Goal: Task Accomplishment & Management: Manage account settings

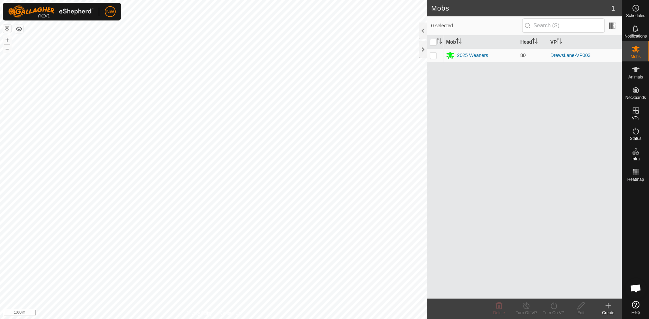
click at [433, 53] on p-checkbox at bounding box center [433, 55] width 7 height 5
checkbox input "true"
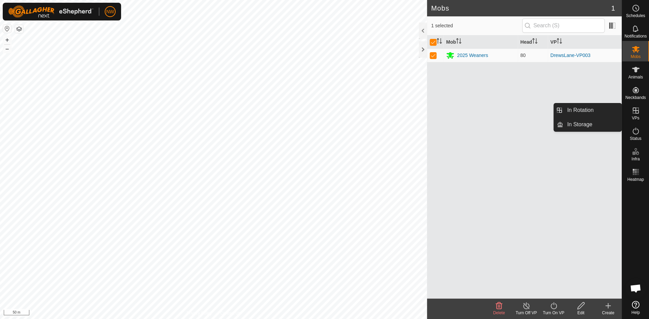
click at [637, 112] on icon at bounding box center [636, 110] width 8 height 8
click at [592, 109] on link "In Rotation" at bounding box center [592, 110] width 58 height 14
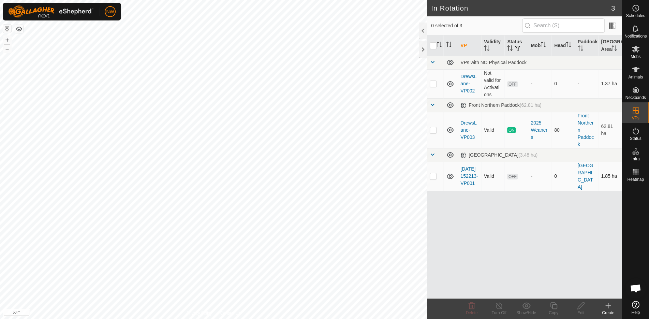
click at [435, 174] on p-checkbox at bounding box center [433, 175] width 7 height 5
checkbox input "true"
click at [635, 71] on icon at bounding box center [636, 69] width 8 height 5
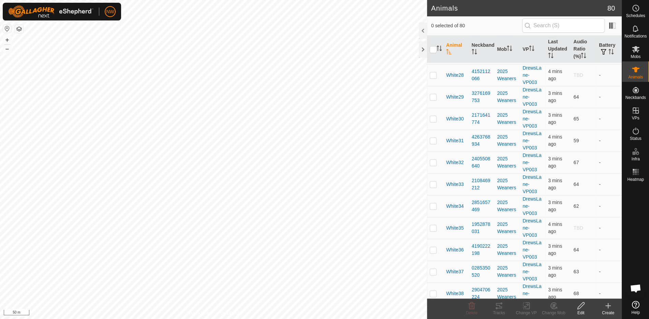
scroll to position [864, 0]
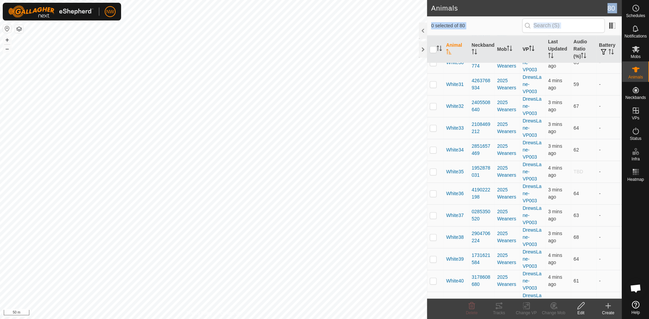
drag, startPoint x: 505, startPoint y: 7, endPoint x: 532, endPoint y: 46, distance: 46.9
click at [532, 46] on article "Animals 80 0 selected of 80 Animal Neckband Mob VP Last Updated Audio Ratio (%)…" at bounding box center [524, 159] width 195 height 319
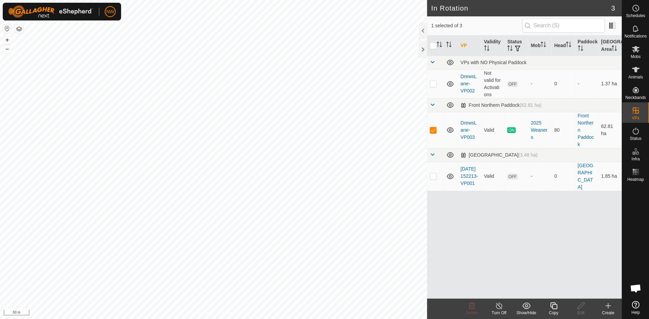
checkbox input "false"
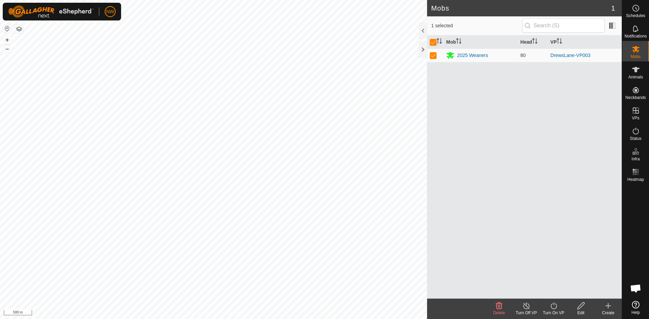
checkbox input "false"
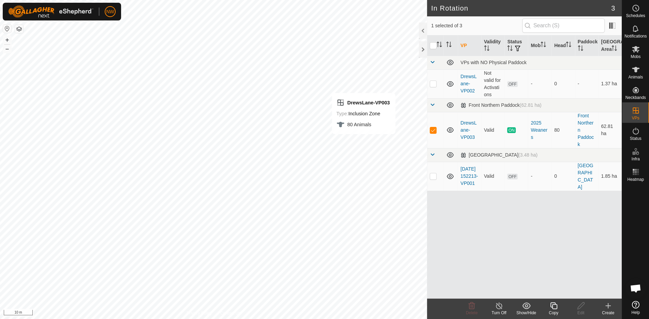
checkbox input "false"
click at [633, 75] on span "Animals" at bounding box center [635, 77] width 15 height 4
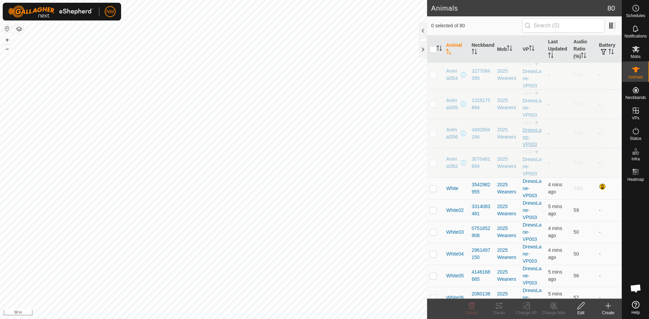
scroll to position [45, 0]
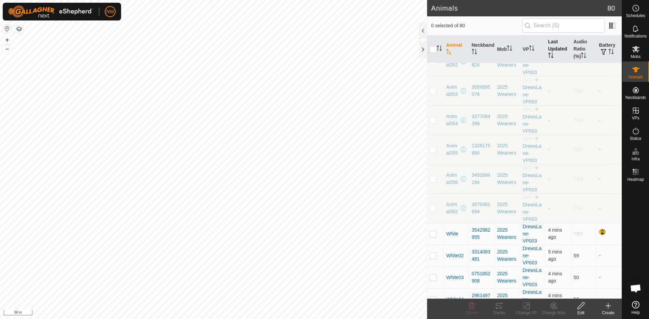
click at [550, 49] on th "Last Updated" at bounding box center [559, 49] width 26 height 28
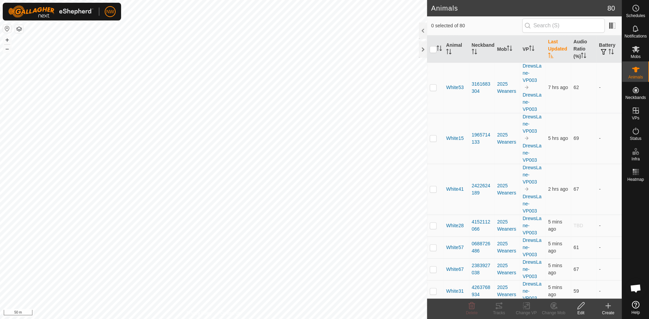
scroll to position [455, 0]
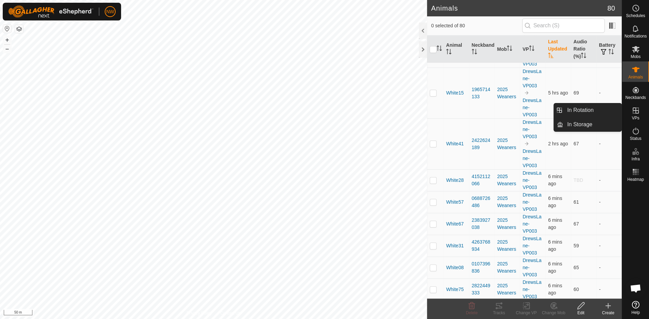
click at [636, 114] on icon at bounding box center [636, 110] width 8 height 8
click at [593, 111] on link "In Rotation" at bounding box center [592, 110] width 58 height 14
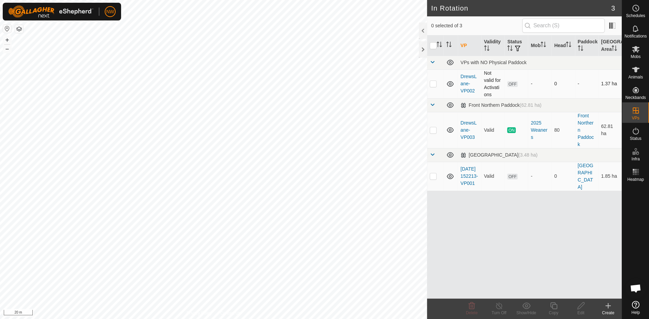
click at [433, 85] on p-checkbox at bounding box center [433, 83] width 7 height 5
checkbox input "true"
click at [581, 309] on icon at bounding box center [581, 306] width 9 height 8
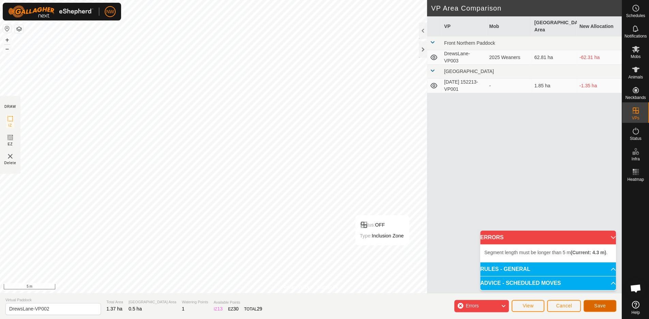
click at [599, 303] on span "Save" at bounding box center [600, 305] width 12 height 5
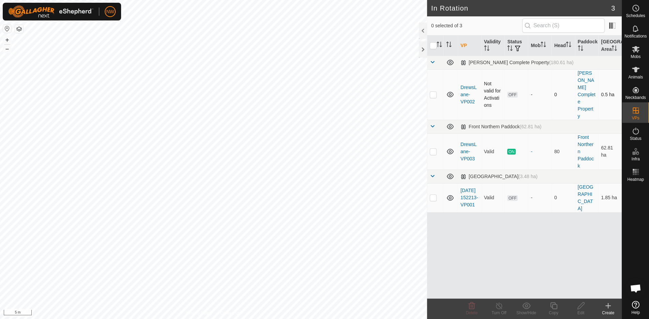
click at [433, 92] on p-checkbox at bounding box center [433, 94] width 7 height 5
checkbox input "true"
click at [580, 306] on icon at bounding box center [581, 306] width 9 height 8
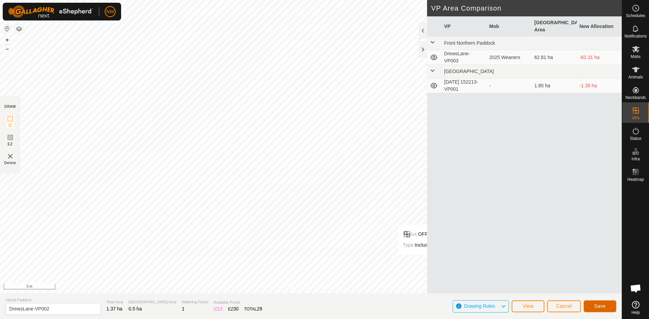
click at [596, 303] on button "Save" at bounding box center [600, 306] width 33 height 12
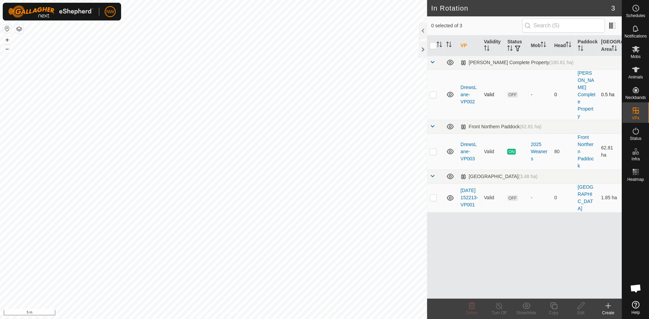
click at [434, 92] on p-checkbox at bounding box center [433, 94] width 7 height 5
checkbox input "true"
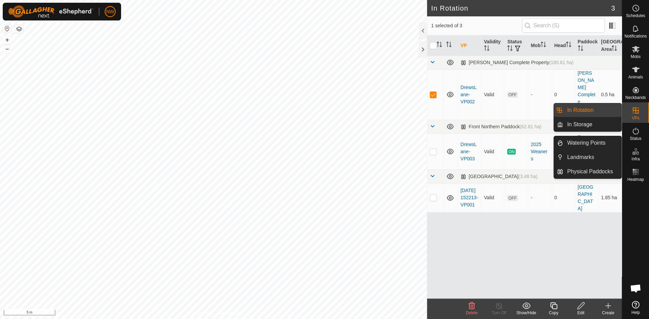
click at [641, 114] on es-virtualpaddocks-svg-icon at bounding box center [636, 110] width 12 height 11
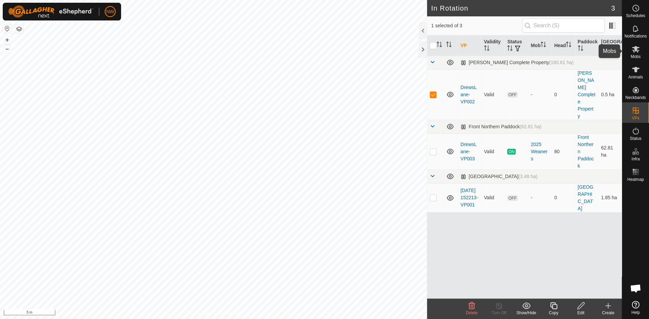
click at [633, 47] on icon at bounding box center [636, 49] width 8 height 6
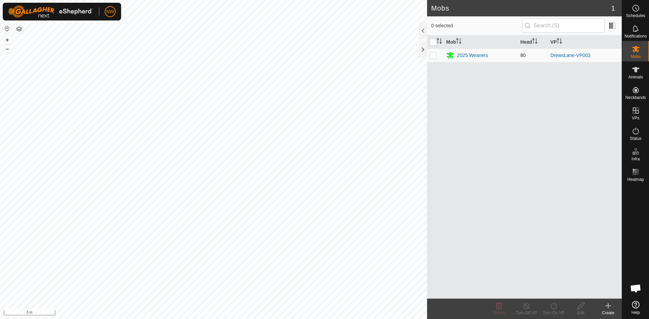
click at [430, 53] on p-checkbox at bounding box center [433, 55] width 7 height 5
checkbox input "true"
click at [556, 306] on icon at bounding box center [554, 305] width 6 height 7
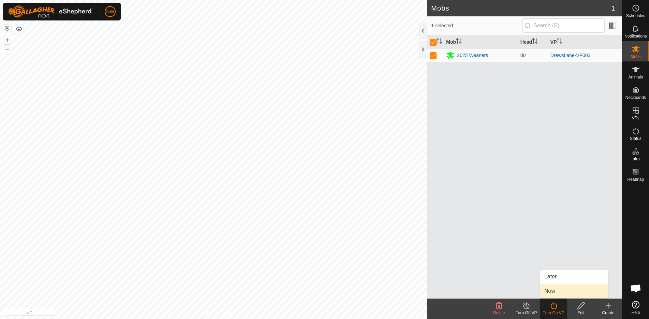
click at [554, 291] on link "Now" at bounding box center [574, 291] width 68 height 14
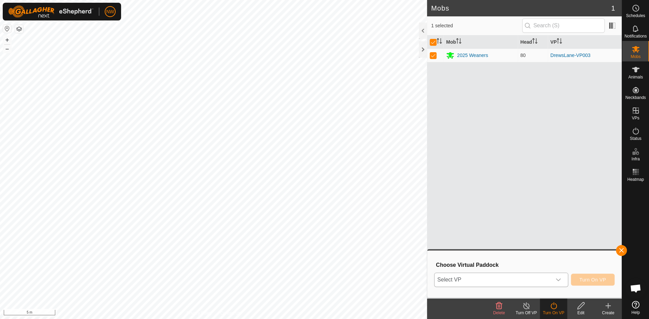
click at [559, 278] on icon "dropdown trigger" at bounding box center [558, 279] width 5 height 5
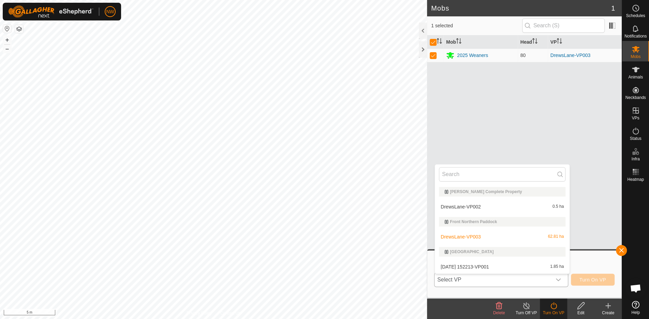
click at [465, 205] on li "DrewsLane-VP002 0.5 ha" at bounding box center [502, 207] width 135 height 14
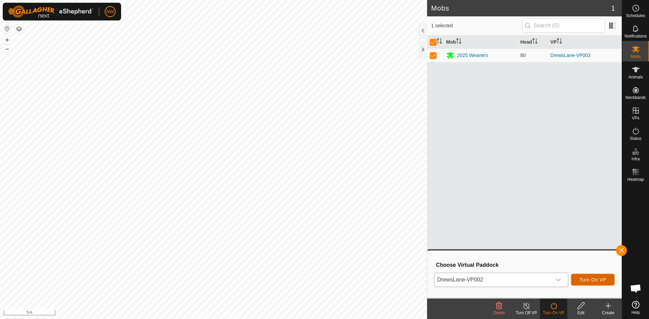
click at [590, 278] on span "Turn On VP" at bounding box center [593, 279] width 27 height 5
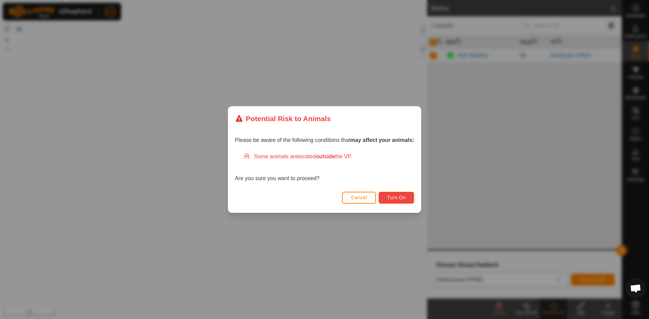
click at [394, 194] on button "Turn On" at bounding box center [396, 198] width 35 height 12
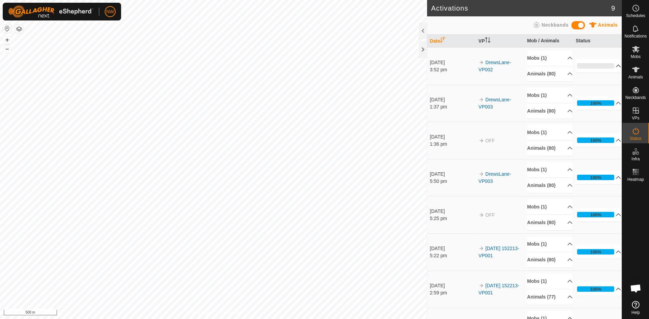
click at [608, 64] on p-accordion-header "0%" at bounding box center [598, 66] width 45 height 14
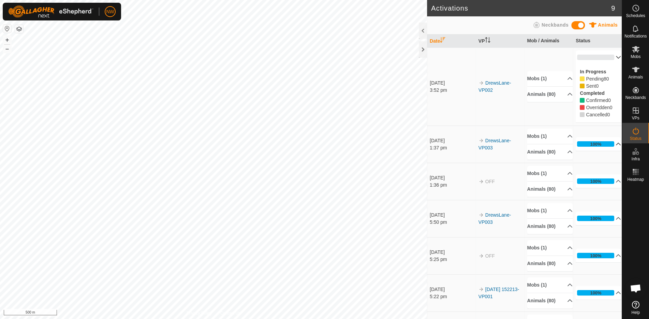
click at [610, 143] on p-accordion-header "100%" at bounding box center [598, 144] width 45 height 14
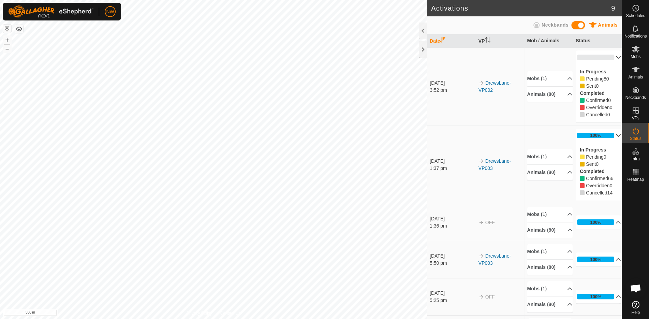
click at [608, 132] on p-accordion-header "100%" at bounding box center [598, 136] width 45 height 14
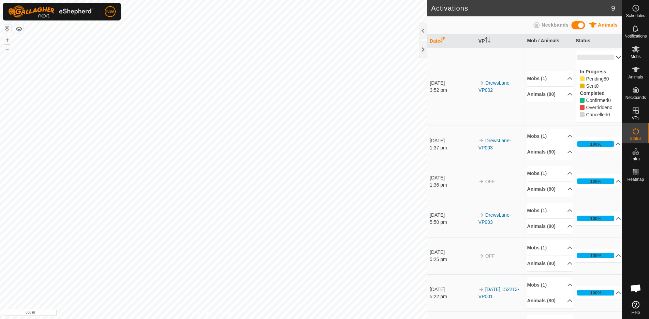
click at [607, 56] on p-accordion-header "0%" at bounding box center [598, 57] width 45 height 14
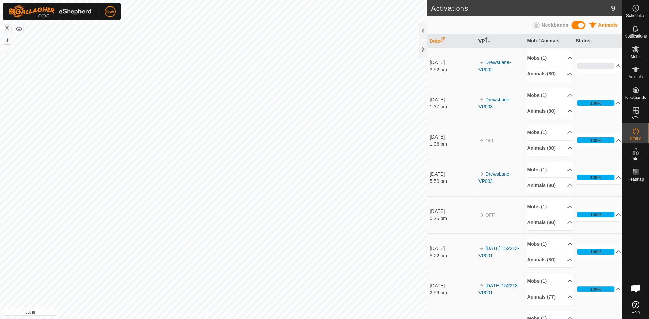
click at [607, 102] on p-accordion-header "100%" at bounding box center [598, 103] width 45 height 14
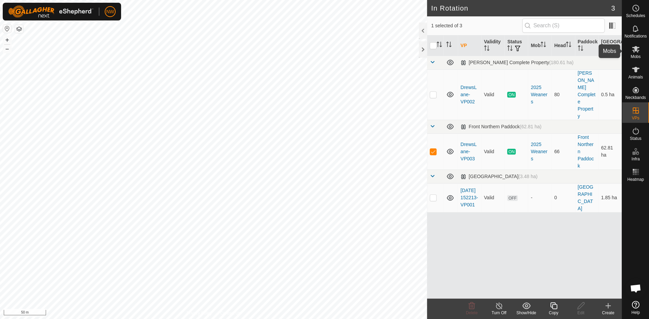
click at [638, 52] on icon at bounding box center [636, 49] width 8 height 8
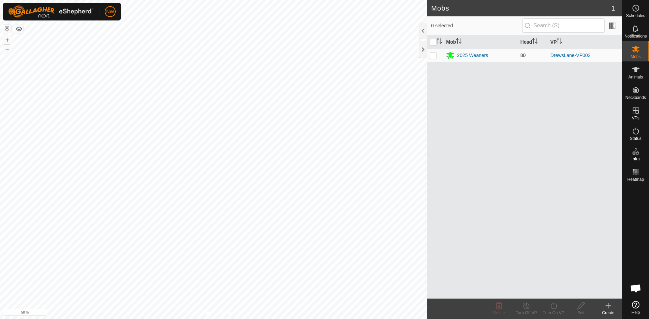
click at [434, 53] on p-checkbox at bounding box center [433, 55] width 7 height 5
checkbox input "true"
click at [638, 51] on icon at bounding box center [636, 49] width 8 height 8
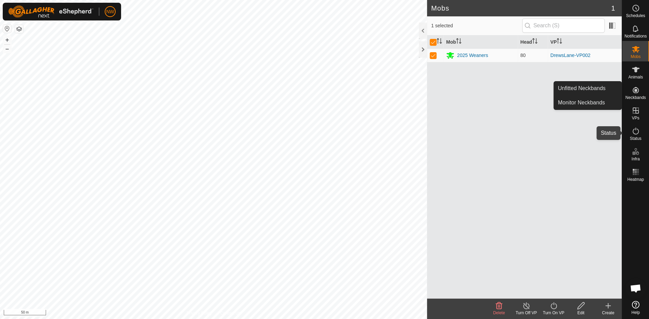
click at [632, 134] on icon at bounding box center [636, 131] width 8 height 8
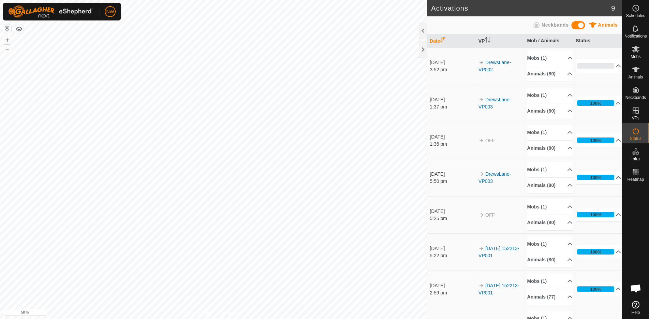
click at [608, 176] on p-accordion-header "100%" at bounding box center [598, 178] width 45 height 14
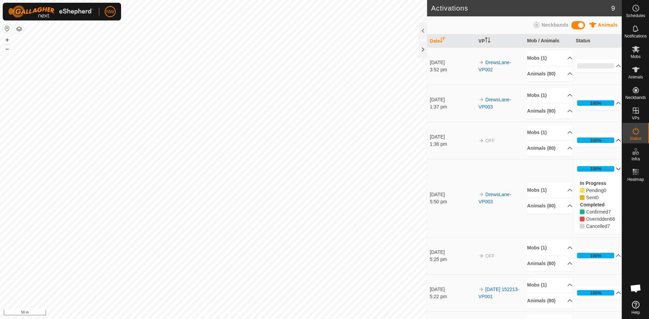
click at [608, 138] on p-accordion-header "100%" at bounding box center [598, 140] width 45 height 14
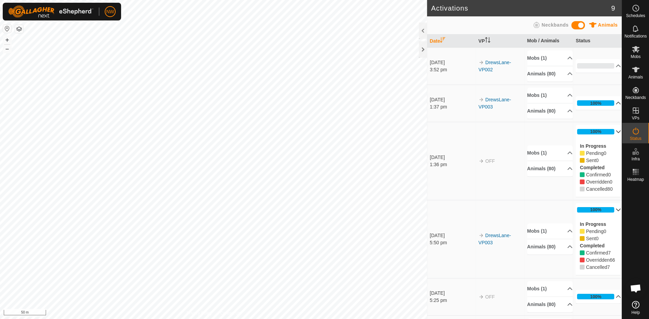
click at [608, 101] on p-accordion-header "100%" at bounding box center [598, 103] width 45 height 14
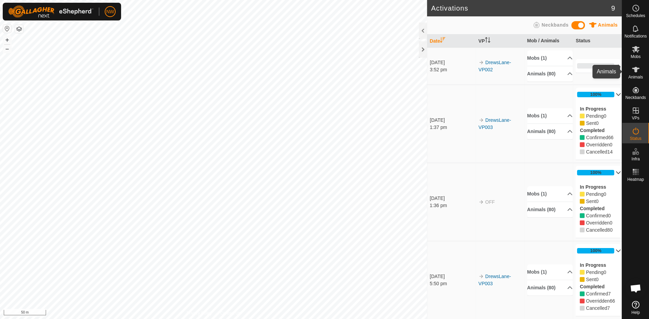
click at [635, 76] on span "Animals" at bounding box center [635, 77] width 15 height 4
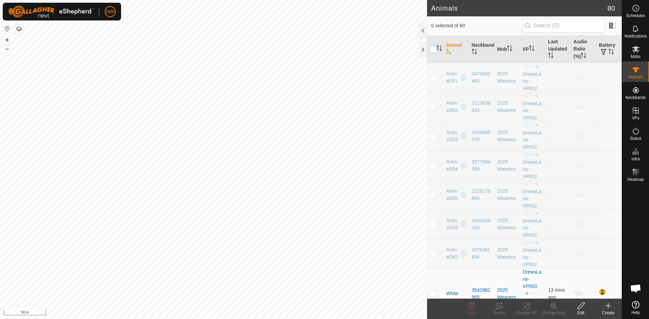
click at [452, 48] on th "Animal" at bounding box center [457, 49] width 26 height 28
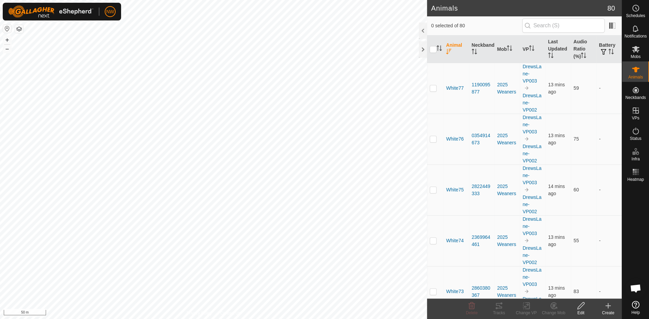
click at [452, 48] on th "Animal" at bounding box center [457, 49] width 26 height 28
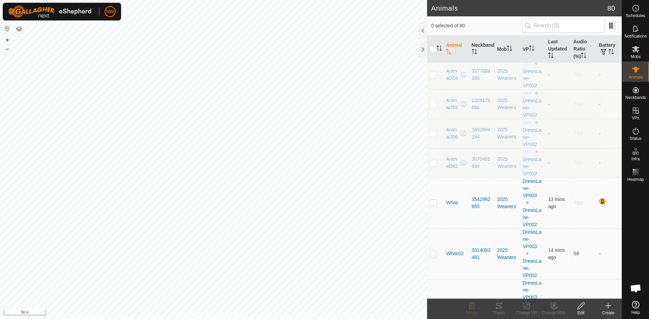
scroll to position [136, 0]
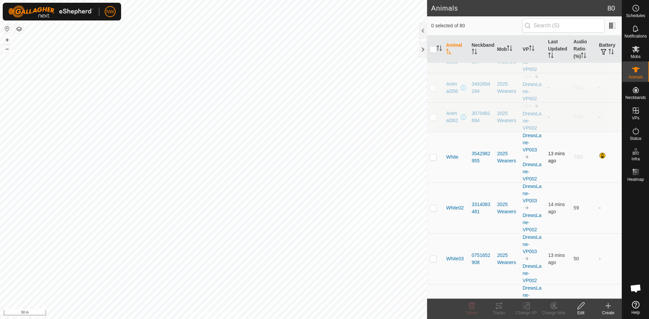
click at [433, 156] on p-checkbox at bounding box center [433, 156] width 7 height 5
checkbox input "true"
click at [433, 205] on p-checkbox at bounding box center [433, 207] width 7 height 5
click at [433, 206] on p-checkbox at bounding box center [433, 207] width 7 height 5
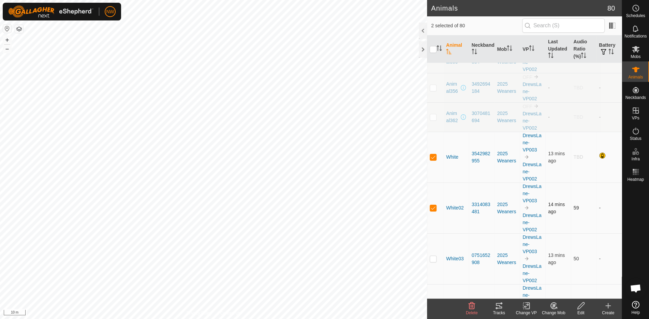
click at [434, 208] on p-checkbox at bounding box center [433, 207] width 7 height 5
click at [434, 207] on p-checkbox at bounding box center [433, 207] width 7 height 5
click at [433, 205] on p-checkbox at bounding box center [433, 207] width 7 height 5
click at [433, 206] on p-checkbox at bounding box center [433, 207] width 7 height 5
click at [433, 205] on p-checkbox at bounding box center [433, 207] width 7 height 5
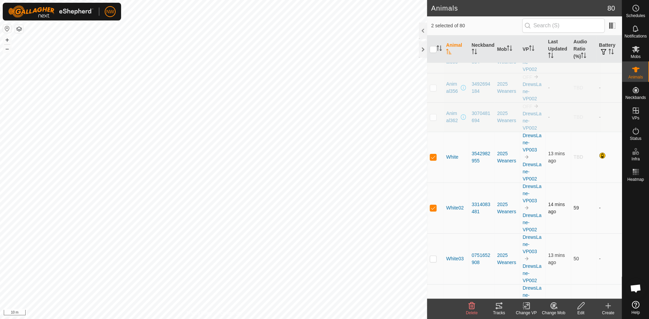
checkbox input "false"
click at [611, 25] on span at bounding box center [612, 25] width 11 height 11
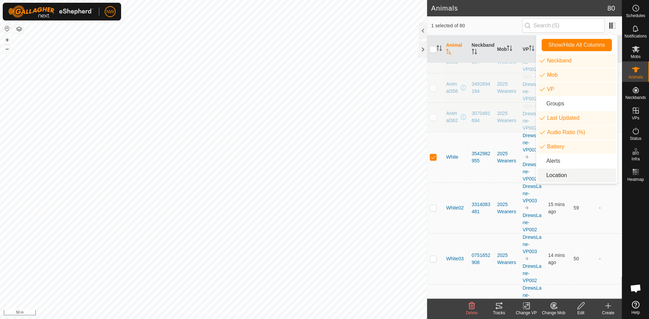
click at [545, 176] on li "Location" at bounding box center [577, 176] width 78 height 14
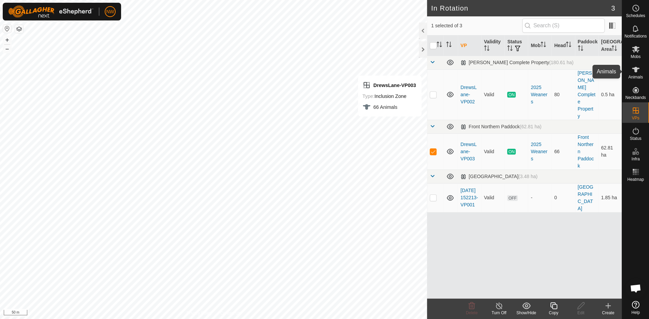
click at [641, 70] on es-animals-svg-icon at bounding box center [636, 69] width 12 height 11
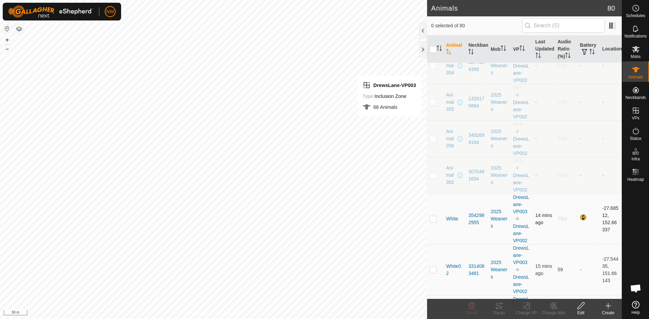
scroll to position [136, 0]
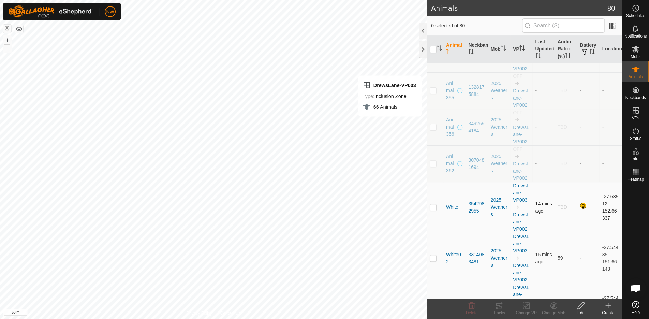
click at [436, 205] on p-checkbox at bounding box center [433, 206] width 7 height 5
checkbox input "true"
click at [600, 205] on td "-27.68512, 152.66337" at bounding box center [611, 207] width 22 height 51
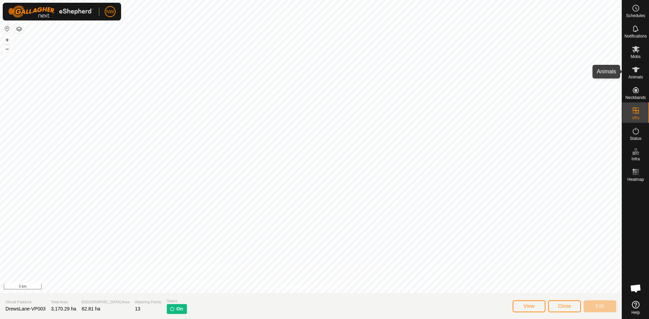
click at [636, 72] on icon at bounding box center [636, 69] width 8 height 5
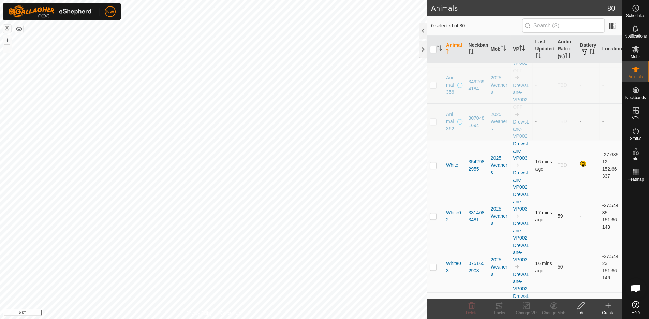
scroll to position [182, 0]
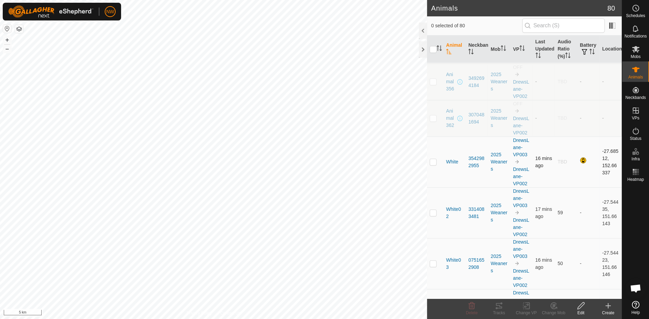
click at [435, 159] on p-checkbox at bounding box center [433, 161] width 7 height 5
checkbox input "true"
click at [499, 307] on icon at bounding box center [499, 306] width 8 height 8
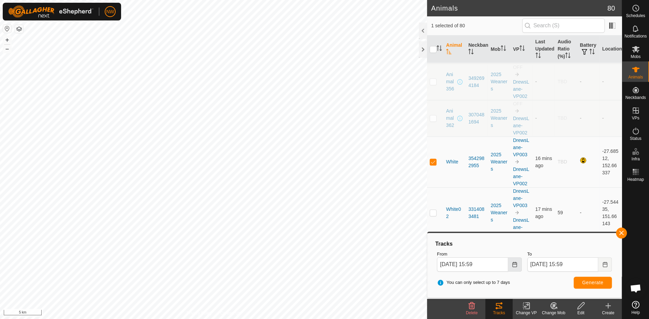
click at [515, 264] on icon "Choose Date" at bounding box center [514, 264] width 5 height 5
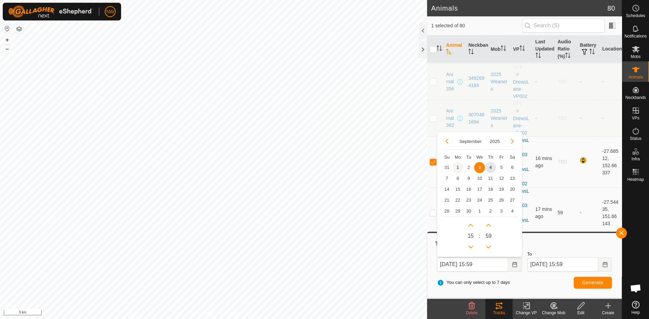
click at [459, 167] on span "1" at bounding box center [457, 167] width 11 height 11
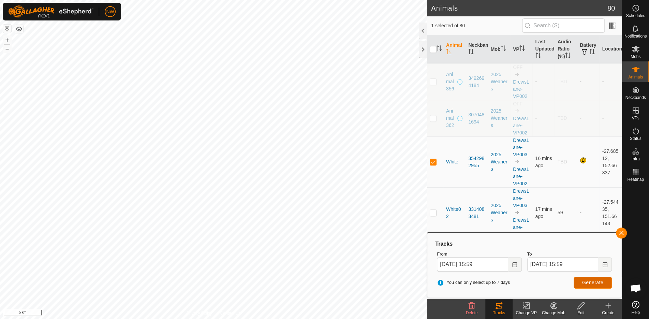
click at [585, 280] on span "Generate" at bounding box center [592, 282] width 21 height 5
click at [513, 263] on icon "Choose Date" at bounding box center [514, 264] width 4 height 5
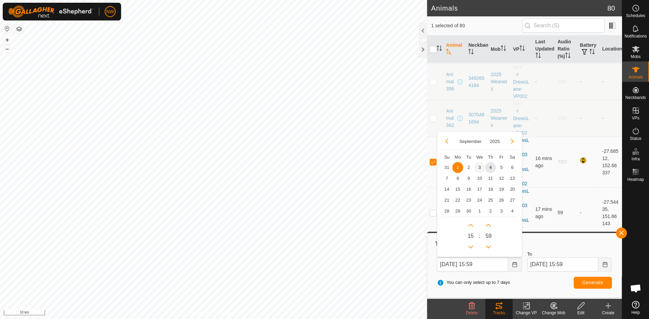
click at [479, 167] on span "3" at bounding box center [479, 167] width 11 height 11
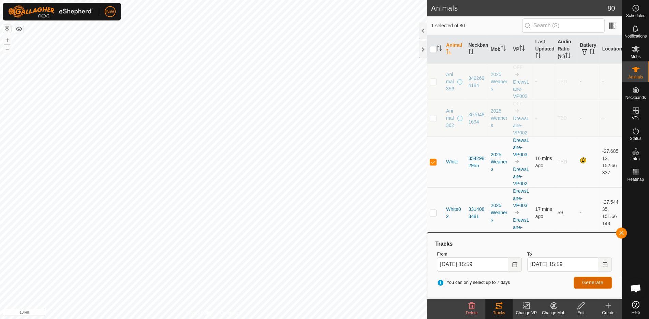
click at [592, 280] on span "Generate" at bounding box center [592, 282] width 21 height 5
click at [515, 265] on icon "Choose Date" at bounding box center [514, 264] width 5 height 5
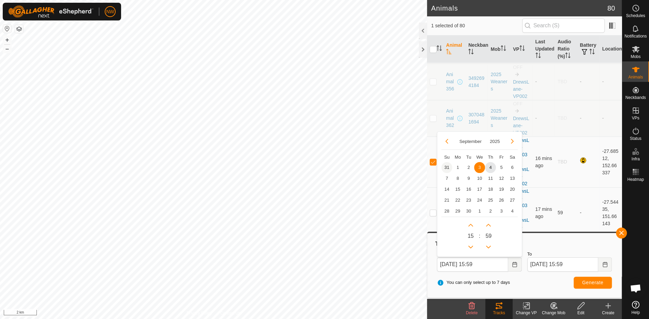
click at [449, 165] on span "31" at bounding box center [446, 167] width 11 height 11
type input "31 Aug, 2025 15:59"
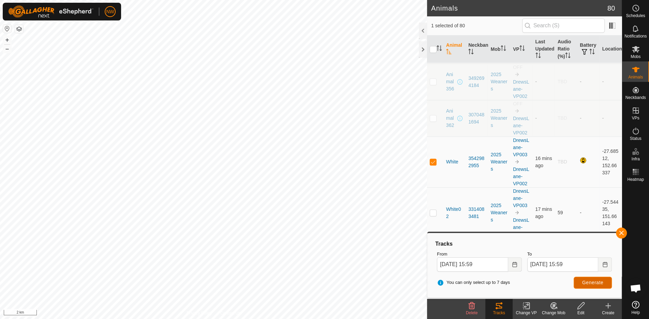
click at [594, 278] on button "Generate" at bounding box center [593, 283] width 38 height 12
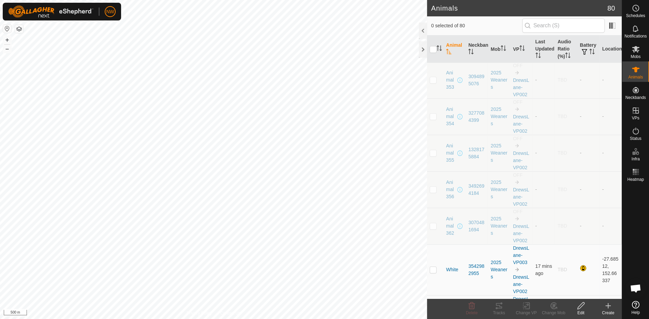
scroll to position [91, 0]
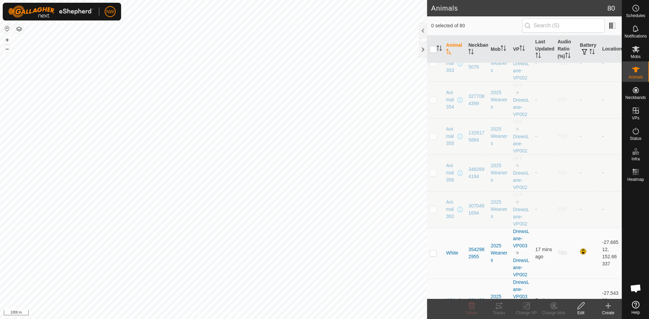
click at [434, 207] on p-checkbox at bounding box center [433, 208] width 7 height 5
click at [431, 206] on p-checkbox at bounding box center [433, 208] width 7 height 5
checkbox input "false"
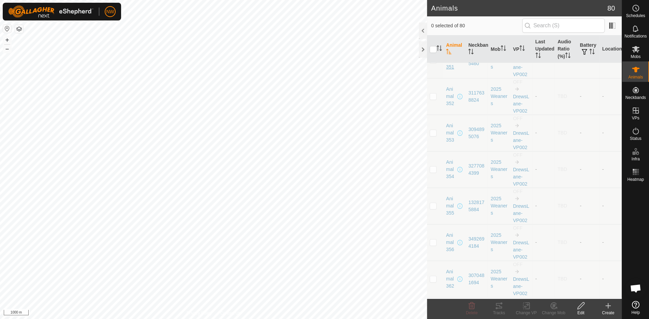
scroll to position [0, 0]
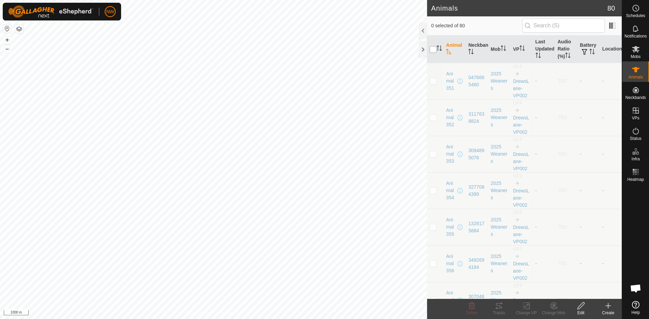
click at [434, 46] on input "checkbox" at bounding box center [433, 49] width 7 height 7
checkbox input "true"
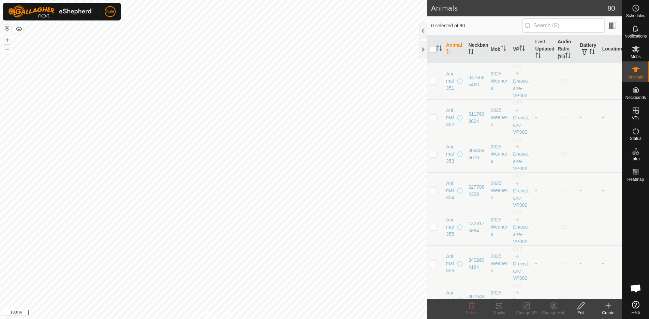
checkbox input "true"
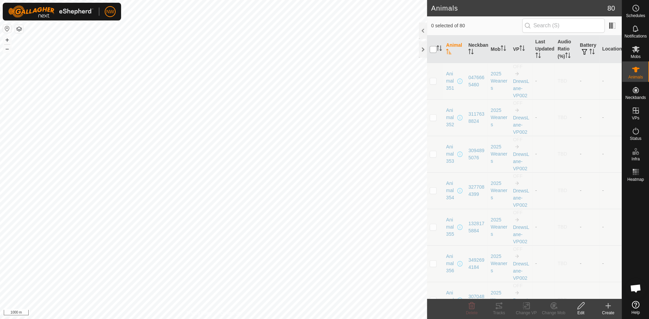
checkbox input "true"
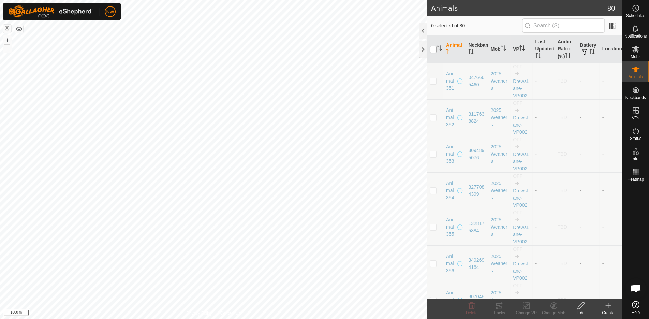
checkbox input "true"
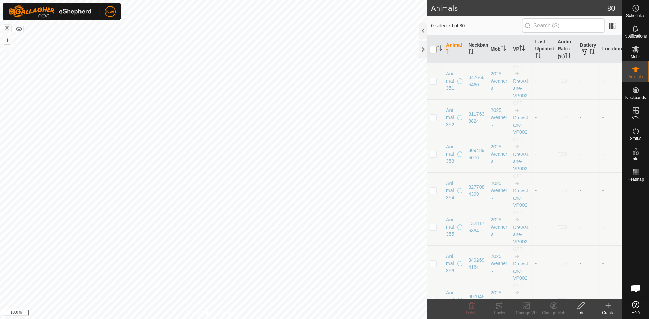
checkbox input "true"
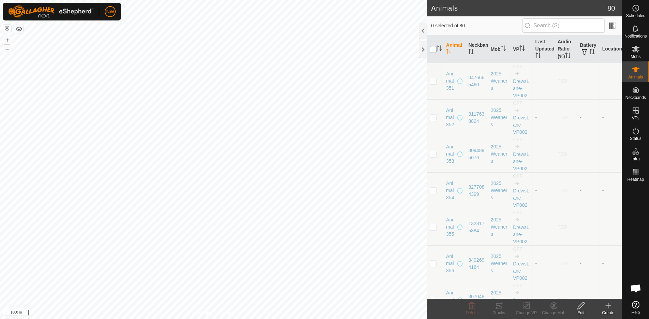
checkbox input "true"
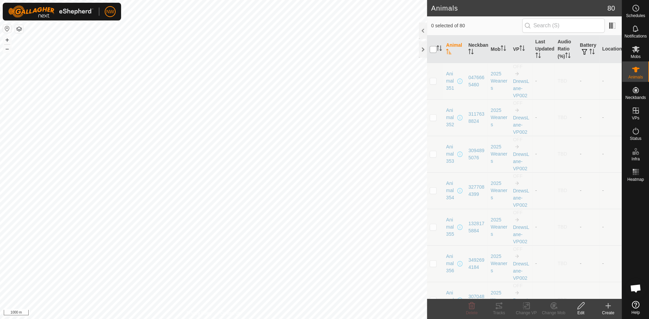
checkbox input "true"
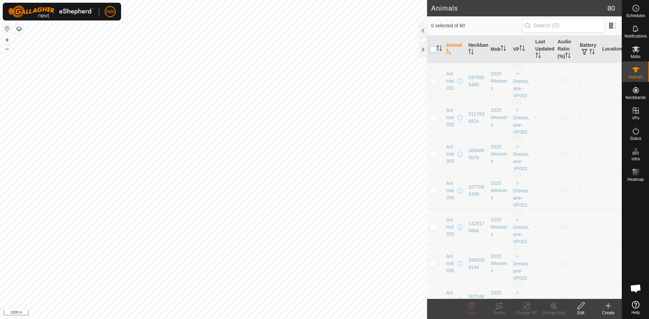
checkbox input "true"
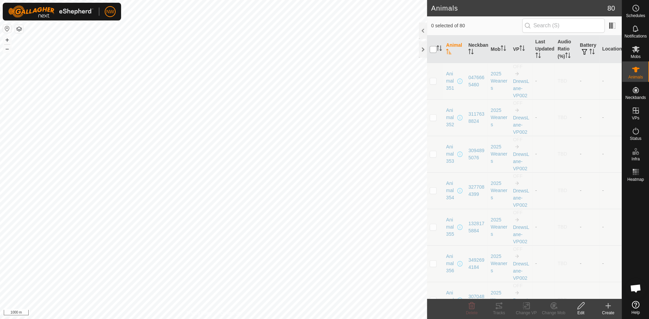
checkbox input "true"
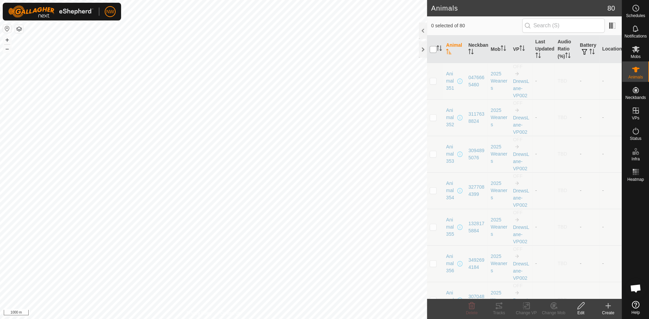
checkbox input "true"
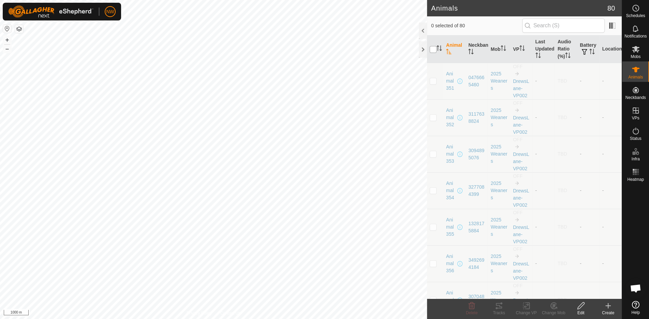
checkbox input "true"
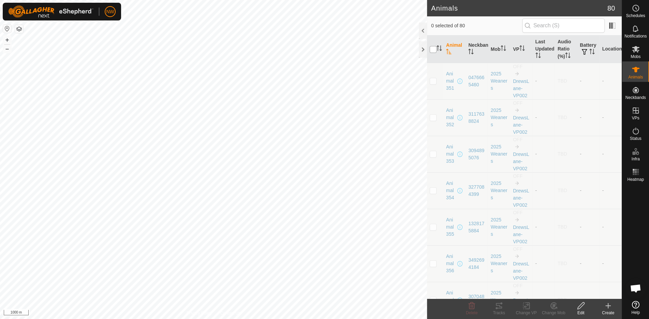
checkbox input "true"
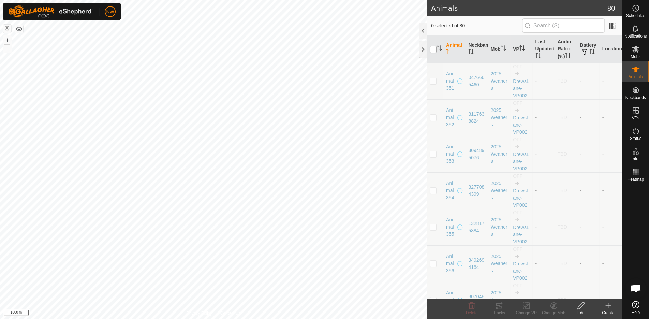
checkbox input "true"
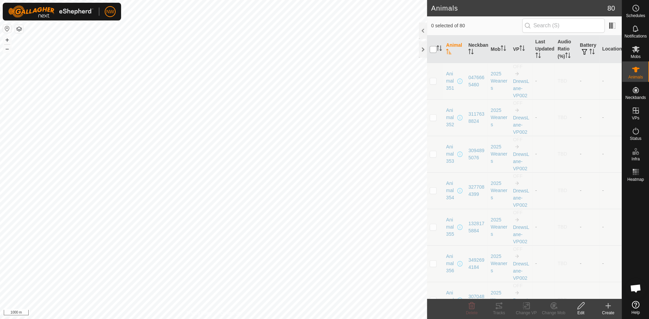
checkbox input "true"
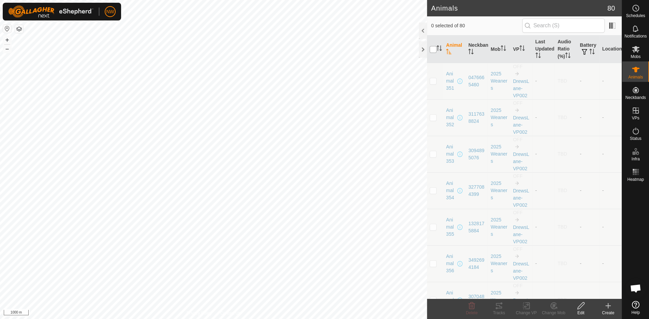
checkbox input "true"
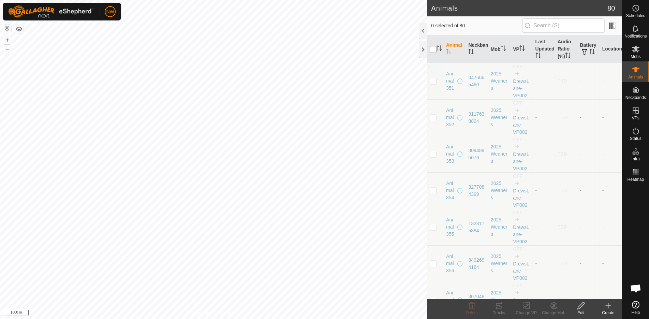
checkbox input "true"
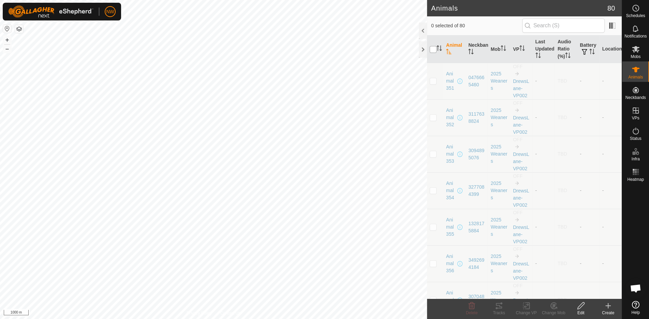
checkbox input "true"
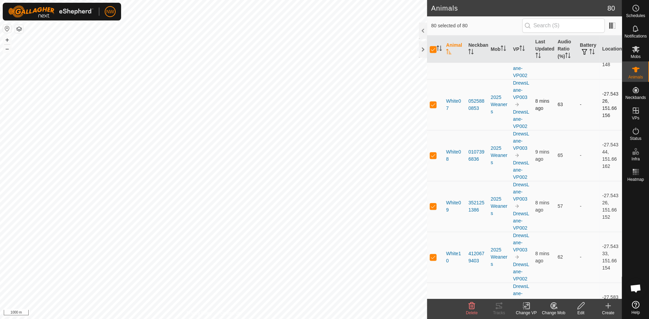
scroll to position [546, 0]
click at [422, 29] on div at bounding box center [423, 31] width 8 height 16
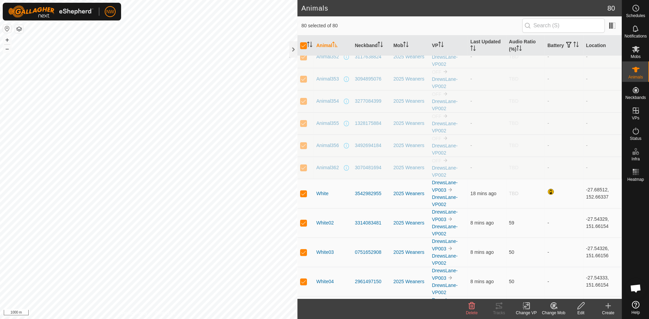
scroll to position [0, 0]
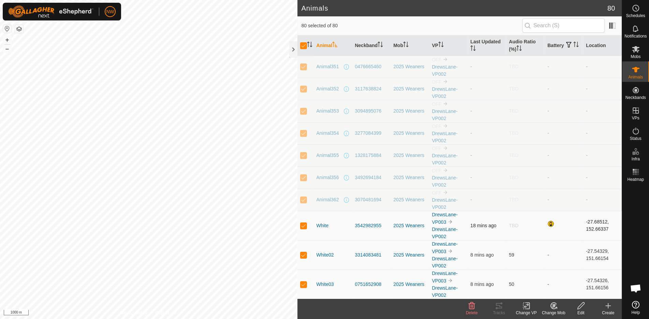
click at [304, 223] on p-checkbox at bounding box center [303, 225] width 7 height 5
checkbox input "false"
click at [304, 223] on p-checkbox at bounding box center [303, 225] width 7 height 5
checkbox input "true"
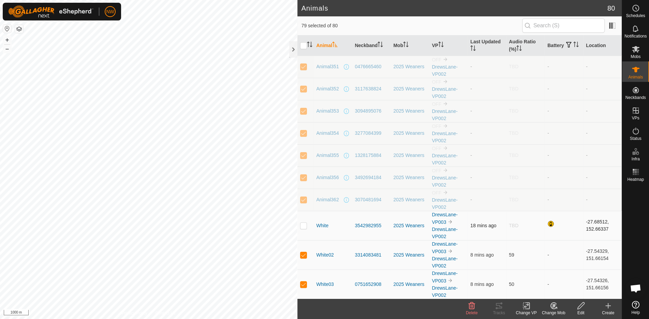
checkbox input "true"
click at [305, 223] on p-checkbox at bounding box center [303, 225] width 7 height 5
checkbox input "false"
click at [305, 197] on p-checkbox at bounding box center [303, 199] width 7 height 5
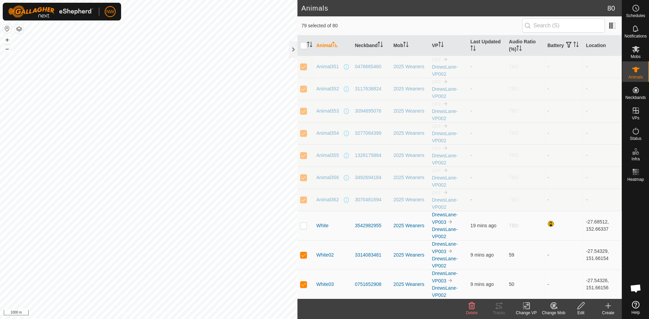
checkbox input "false"
click at [304, 172] on td at bounding box center [305, 177] width 16 height 22
checkbox input "false"
click at [303, 156] on p-checkbox at bounding box center [303, 155] width 7 height 5
checkbox input "false"
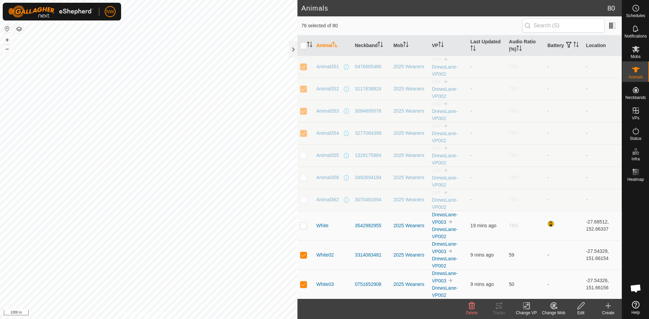
click at [302, 132] on p-checkbox at bounding box center [303, 132] width 7 height 5
checkbox input "false"
drag, startPoint x: 302, startPoint y: 110, endPoint x: 302, endPoint y: 101, distance: 8.9
click at [302, 110] on p-checkbox at bounding box center [303, 110] width 7 height 5
checkbox input "false"
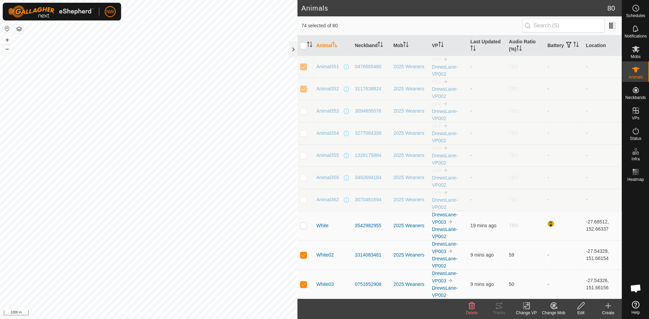
drag, startPoint x: 302, startPoint y: 87, endPoint x: 303, endPoint y: 82, distance: 5.2
click at [302, 86] on p-checkbox at bounding box center [303, 88] width 7 height 5
checkbox input "false"
click at [304, 67] on p-checkbox at bounding box center [303, 66] width 7 height 5
click at [304, 66] on p-checkbox at bounding box center [303, 66] width 7 height 5
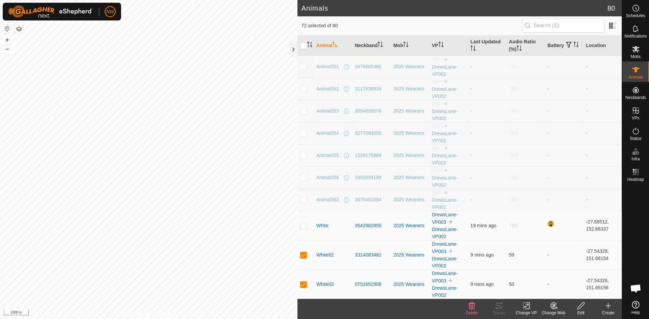
checkbox input "true"
click at [303, 87] on p-checkbox at bounding box center [303, 88] width 7 height 5
checkbox input "true"
click at [304, 110] on p-checkbox at bounding box center [303, 110] width 7 height 5
checkbox input "true"
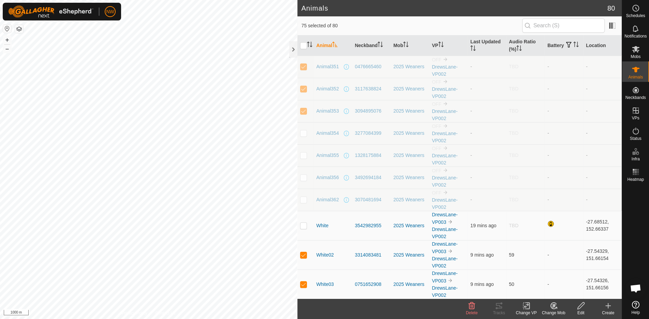
click at [304, 132] on p-checkbox at bounding box center [303, 132] width 7 height 5
checkbox input "true"
click at [303, 153] on p-checkbox at bounding box center [303, 155] width 7 height 5
checkbox input "true"
click at [305, 175] on p-checkbox at bounding box center [303, 177] width 7 height 5
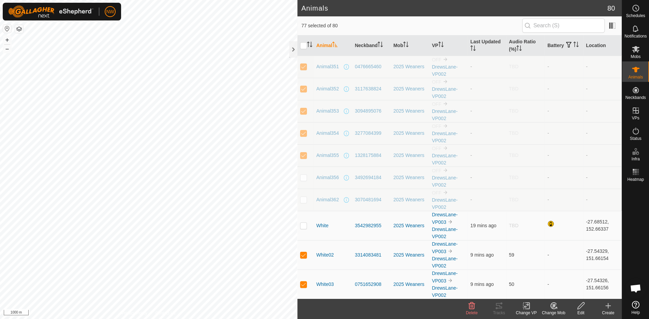
checkbox input "true"
click at [303, 200] on p-checkbox at bounding box center [303, 199] width 7 height 5
checkbox input "true"
click at [303, 223] on p-checkbox at bounding box center [303, 225] width 7 height 5
checkbox input "true"
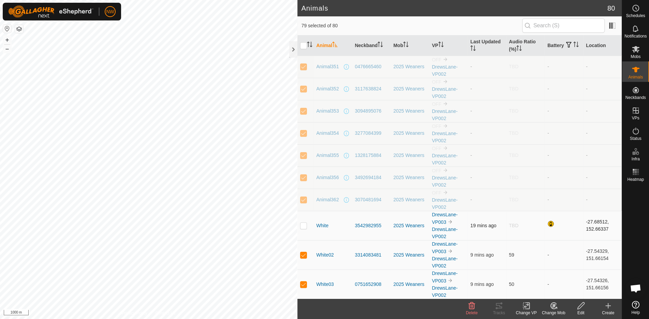
checkbox input "true"
click at [303, 223] on p-checkbox at bounding box center [303, 225] width 7 height 5
checkbox input "false"
click at [302, 44] on input "checkbox" at bounding box center [303, 45] width 7 height 7
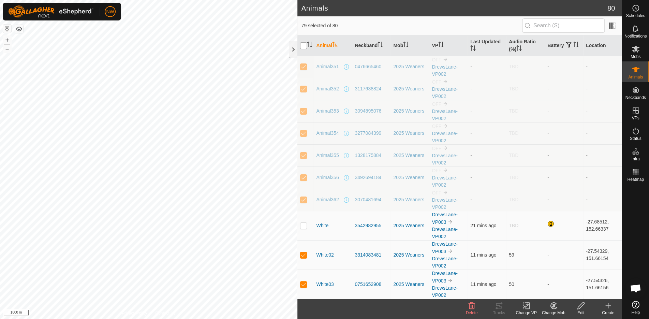
checkbox input "true"
click at [305, 43] on input "checkbox" at bounding box center [303, 45] width 7 height 7
checkbox input "false"
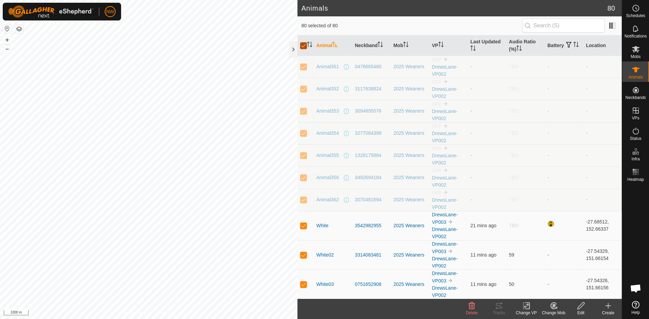
checkbox input "false"
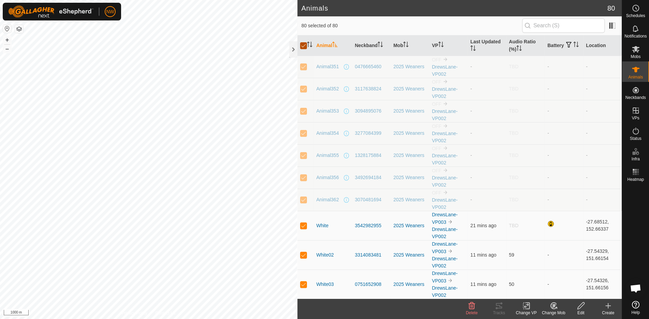
checkbox input "false"
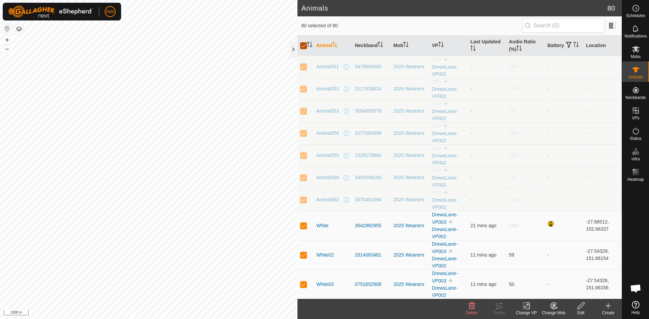
checkbox input "false"
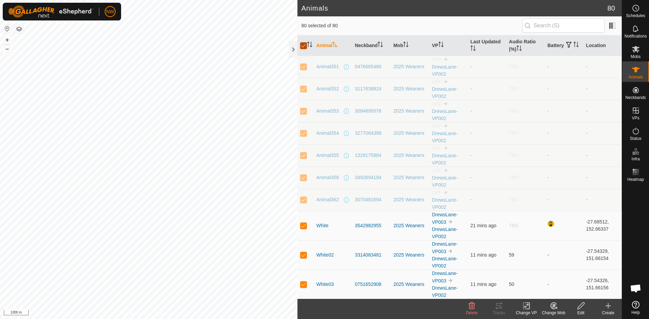
checkbox input "false"
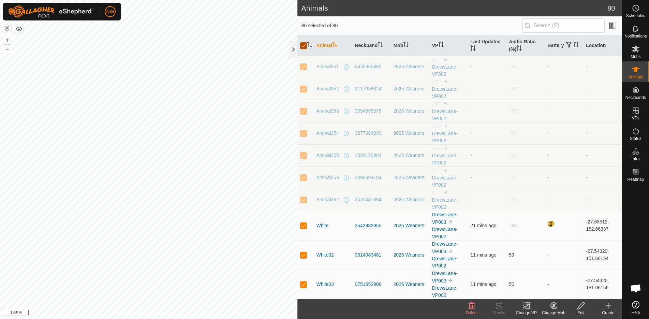
checkbox input "false"
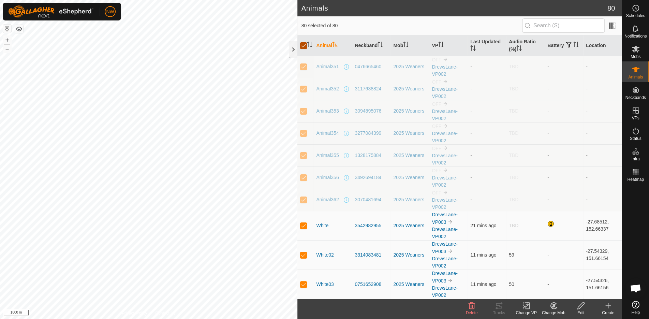
checkbox input "false"
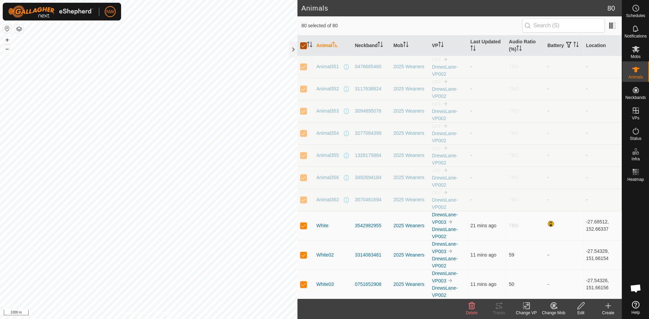
checkbox input "false"
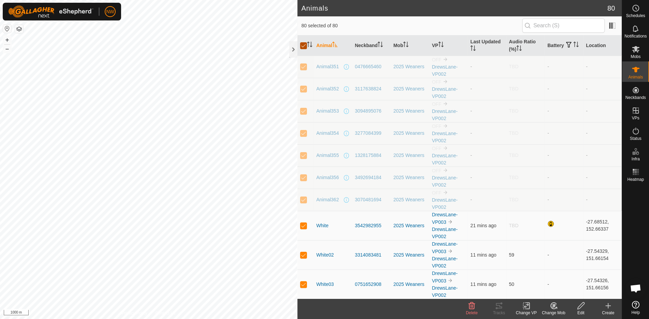
checkbox input "false"
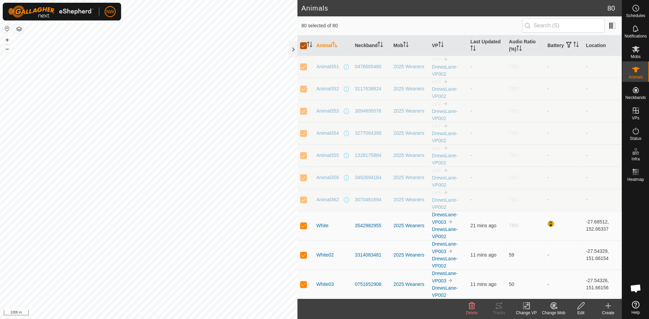
checkbox input "false"
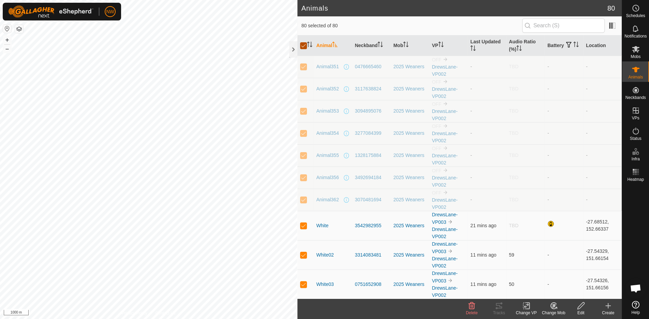
checkbox input "false"
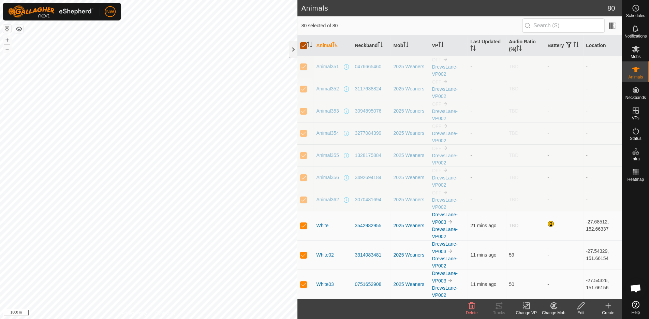
checkbox input "false"
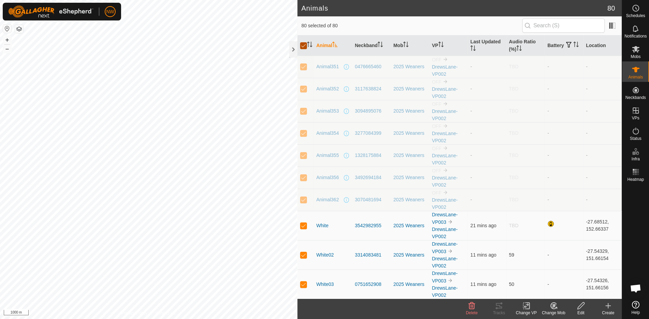
checkbox input "false"
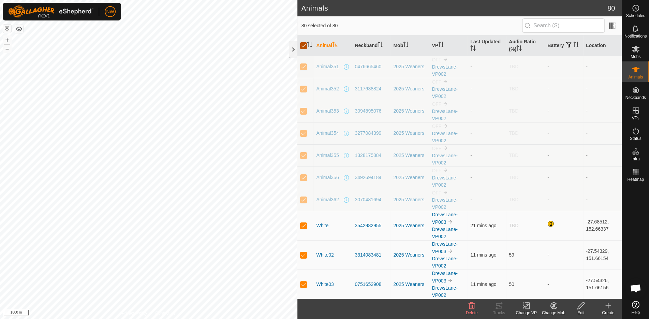
checkbox input "false"
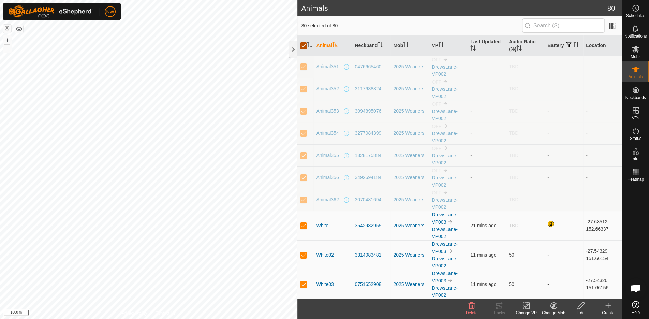
checkbox input "false"
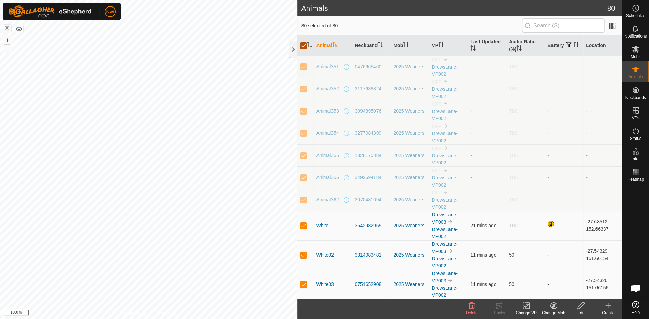
checkbox input "false"
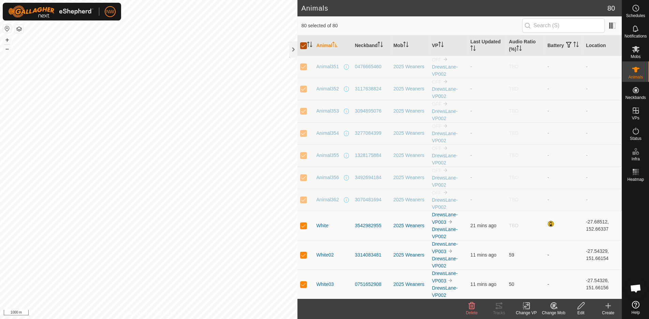
checkbox input "false"
click at [302, 223] on p-checkbox at bounding box center [303, 225] width 7 height 5
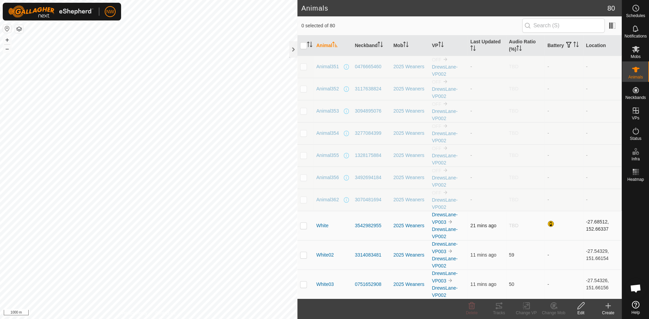
checkbox input "true"
click at [501, 309] on icon at bounding box center [499, 306] width 8 height 8
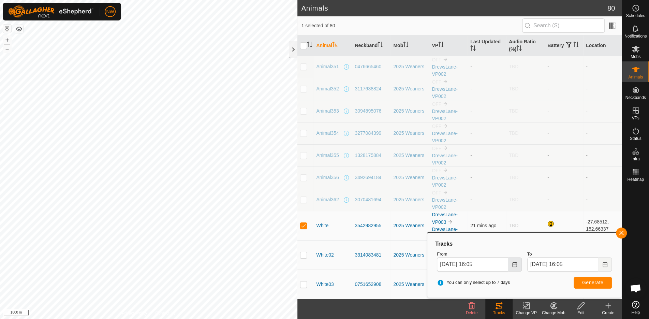
click at [513, 265] on icon "Choose Date" at bounding box center [514, 264] width 5 height 5
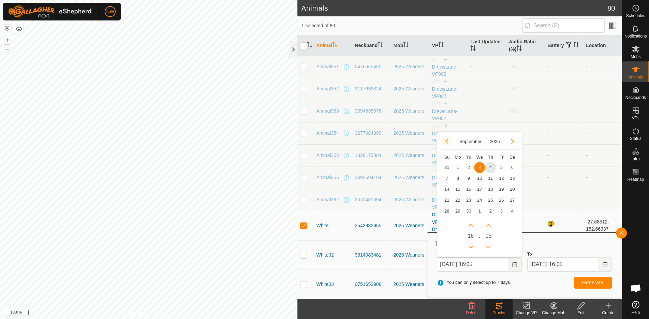
click at [445, 142] on button "Previous Month" at bounding box center [446, 141] width 11 height 11
click at [499, 210] on span "29" at bounding box center [501, 211] width 11 height 11
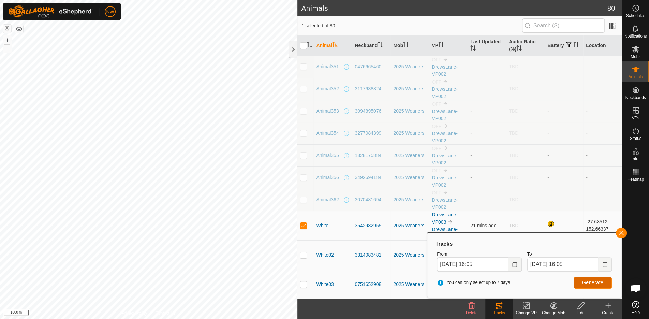
click at [599, 281] on span "Generate" at bounding box center [592, 282] width 21 height 5
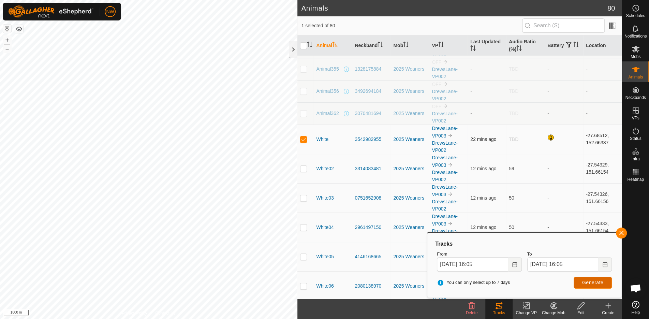
scroll to position [91, 0]
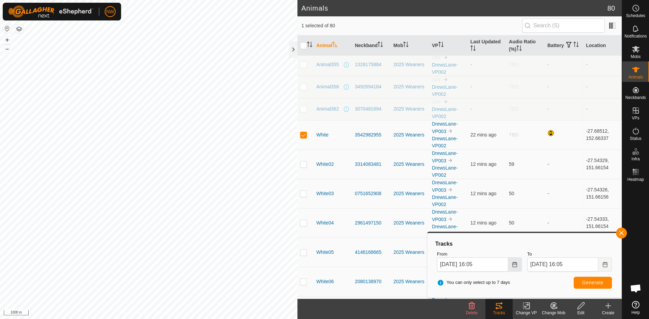
click at [513, 265] on icon "Choose Date" at bounding box center [514, 264] width 4 height 5
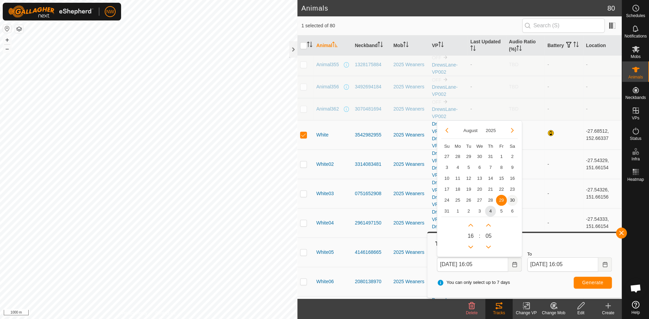
click at [511, 198] on span "30" at bounding box center [512, 200] width 11 height 11
type input "[DATE] 16:05"
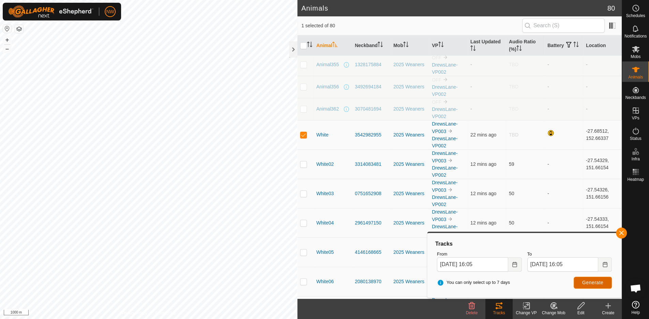
click at [585, 281] on span "Generate" at bounding box center [592, 282] width 21 height 5
click at [606, 264] on icon "Choose Date" at bounding box center [604, 264] width 5 height 5
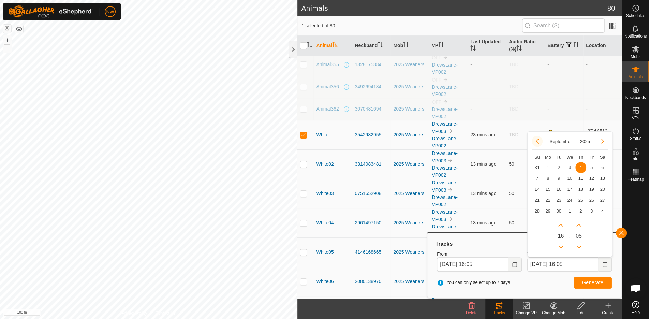
click at [535, 142] on button "Previous Month" at bounding box center [537, 141] width 11 height 11
click at [603, 209] on span "30" at bounding box center [602, 211] width 11 height 11
type input "[DATE] 16:05"
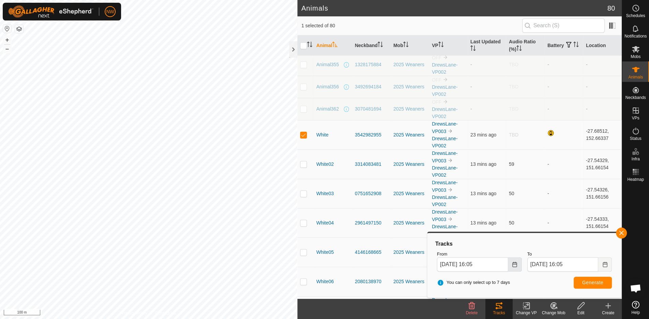
click at [516, 262] on icon "Choose Date" at bounding box center [514, 264] width 4 height 5
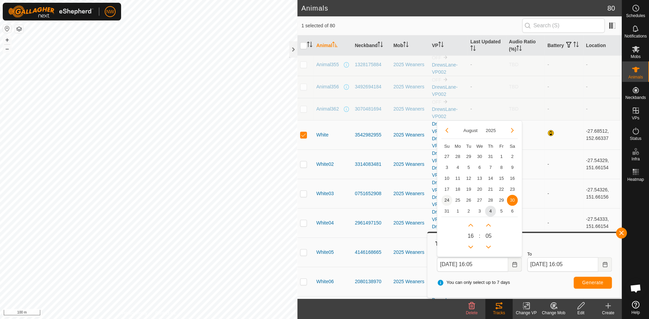
click at [446, 199] on span "24" at bounding box center [446, 200] width 11 height 11
type input "[DATE] 16:05"
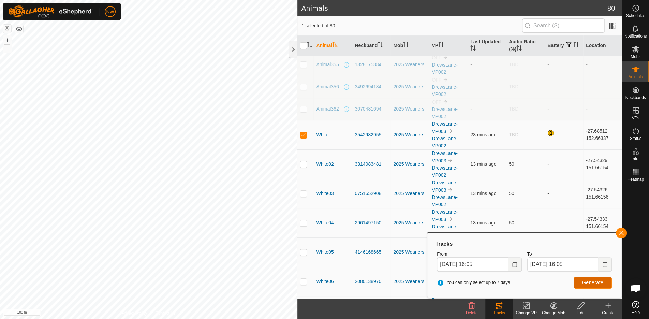
click at [593, 282] on span "Generate" at bounding box center [592, 282] width 21 height 5
click at [589, 280] on span "Generate" at bounding box center [592, 282] width 21 height 5
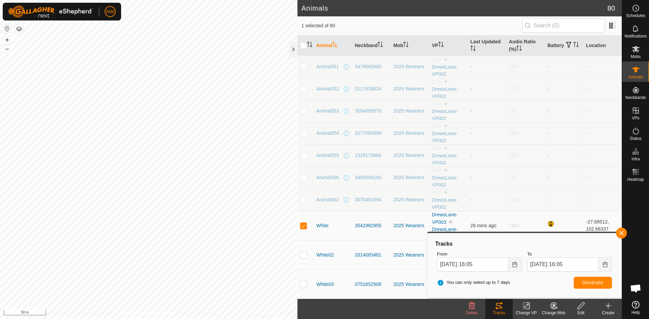
scroll to position [4, 0]
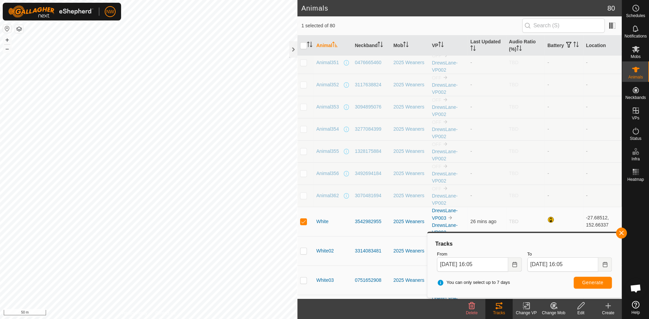
drag, startPoint x: 305, startPoint y: 194, endPoint x: 303, endPoint y: 187, distance: 7.1
click at [305, 194] on p-checkbox at bounding box center [303, 195] width 7 height 5
checkbox input "true"
drag, startPoint x: 302, startPoint y: 173, endPoint x: 303, endPoint y: 160, distance: 13.0
click at [302, 173] on p-checkbox at bounding box center [303, 173] width 7 height 5
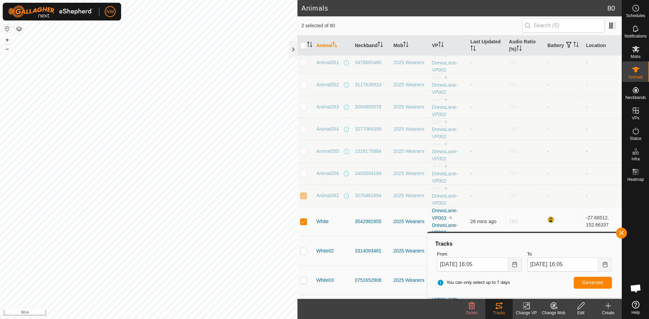
checkbox input "true"
click at [304, 148] on p-checkbox at bounding box center [303, 150] width 7 height 5
checkbox input "true"
drag, startPoint x: 305, startPoint y: 129, endPoint x: 304, endPoint y: 117, distance: 11.6
click at [305, 127] on p-checkbox at bounding box center [303, 128] width 7 height 5
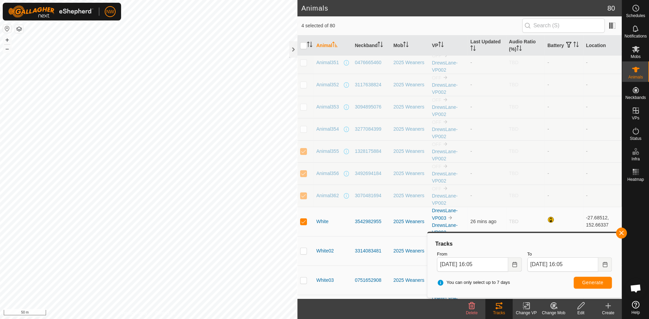
checkbox input "true"
drag, startPoint x: 304, startPoint y: 108, endPoint x: 304, endPoint y: 98, distance: 9.6
click at [304, 104] on p-checkbox at bounding box center [303, 106] width 7 height 5
checkbox input "true"
click at [306, 83] on p-checkbox at bounding box center [303, 84] width 7 height 5
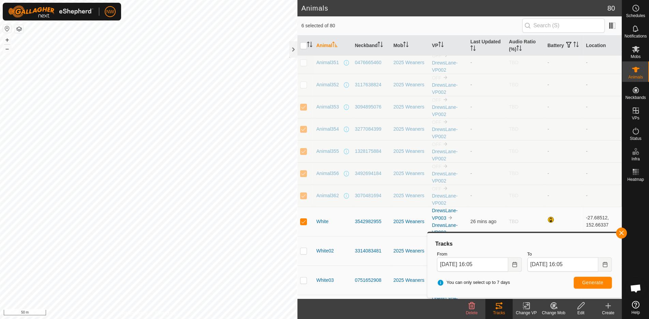
checkbox input "true"
click at [304, 61] on p-checkbox at bounding box center [303, 62] width 7 height 5
checkbox input "true"
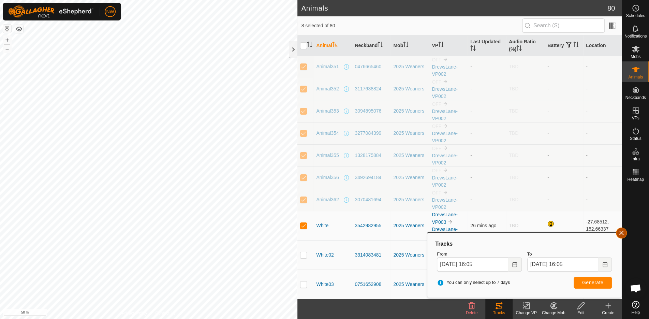
click at [621, 233] on span "button" at bounding box center [621, 232] width 5 height 5
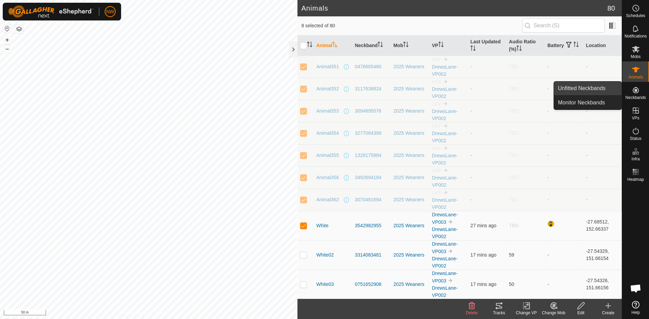
click at [602, 88] on link "Unfitted Neckbands" at bounding box center [588, 89] width 68 height 14
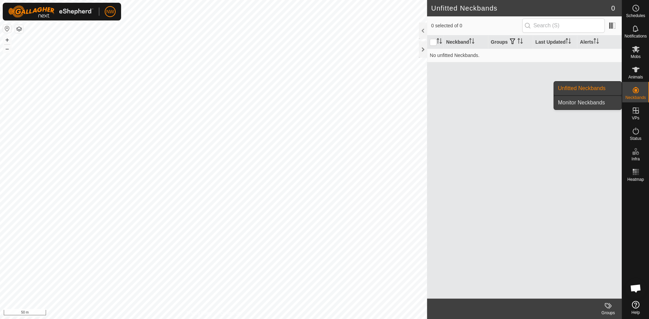
click at [595, 100] on link "Monitor Neckbands" at bounding box center [588, 103] width 68 height 14
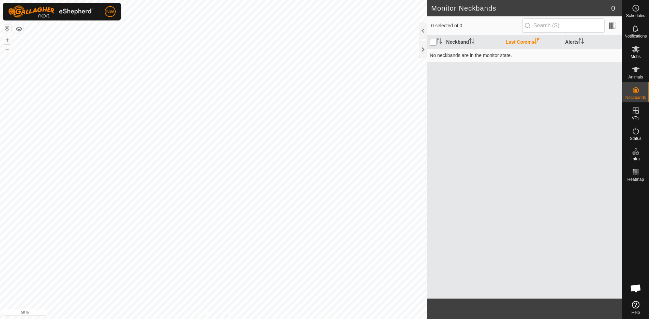
click at [433, 41] on input "checkbox" at bounding box center [433, 42] width 7 height 7
checkbox input "true"
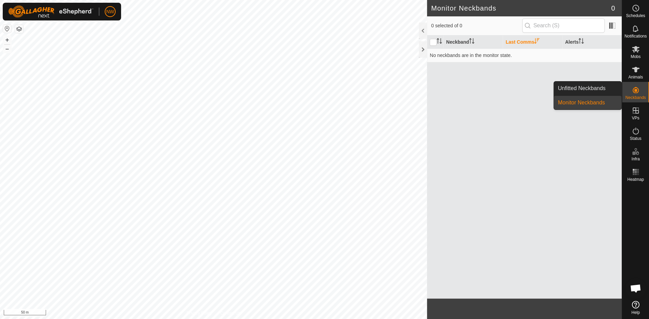
click at [636, 89] on icon at bounding box center [636, 90] width 6 height 6
click at [586, 90] on link "Unfitted Neckbands" at bounding box center [588, 89] width 68 height 14
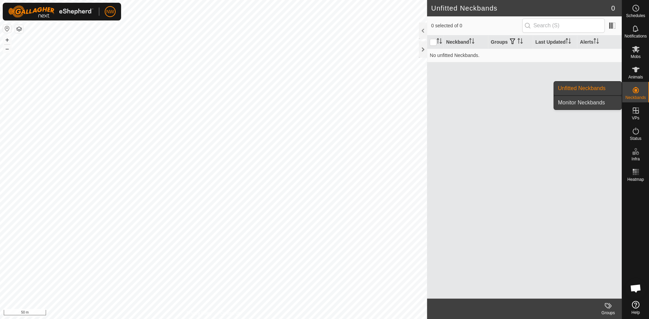
click at [580, 102] on link "Monitor Neckbands" at bounding box center [588, 103] width 68 height 14
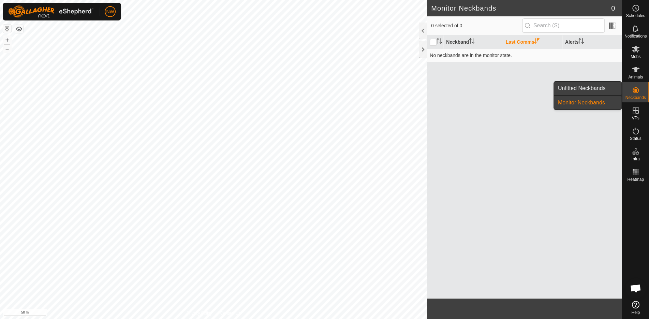
click at [581, 89] on link "Unfitted Neckbands" at bounding box center [588, 89] width 68 height 14
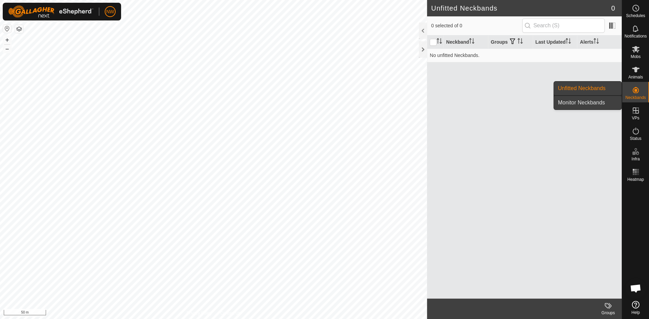
click at [577, 104] on link "Monitor Neckbands" at bounding box center [588, 103] width 68 height 14
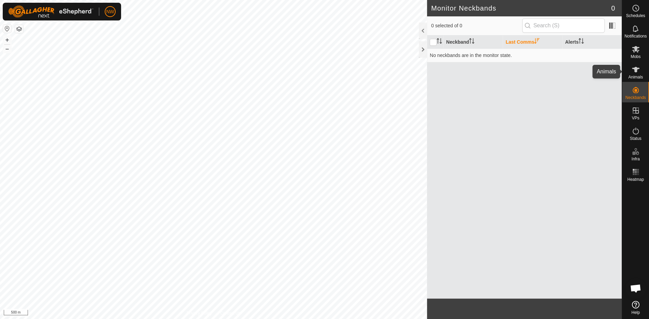
click at [639, 73] on icon at bounding box center [636, 70] width 8 height 8
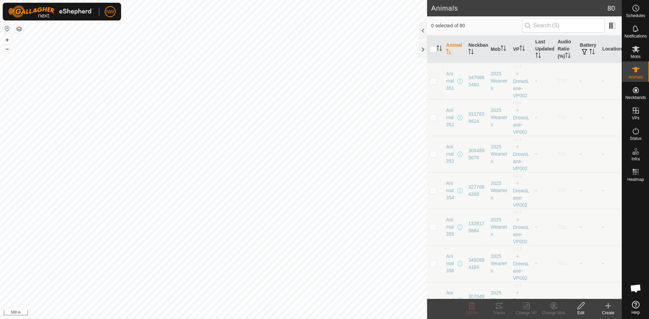
click at [435, 81] on p-checkbox at bounding box center [433, 80] width 7 height 5
click at [435, 116] on p-checkbox at bounding box center [433, 117] width 7 height 5
drag, startPoint x: 432, startPoint y: 153, endPoint x: 428, endPoint y: 164, distance: 12.3
click at [432, 154] on p-checkbox at bounding box center [433, 153] width 7 height 5
click at [435, 189] on p-checkbox at bounding box center [433, 190] width 7 height 5
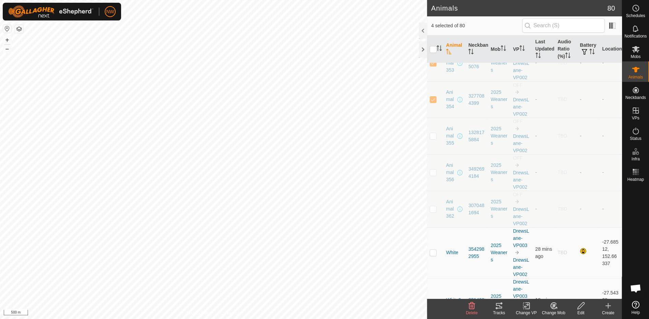
scroll to position [91, 0]
click at [437, 132] on td at bounding box center [435, 136] width 16 height 37
click at [432, 170] on p-checkbox at bounding box center [433, 172] width 7 height 5
click at [433, 206] on p-checkbox at bounding box center [433, 208] width 7 height 5
click at [434, 250] on p-checkbox at bounding box center [433, 252] width 7 height 5
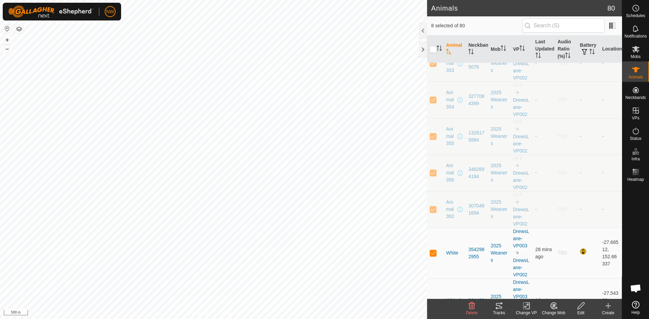
click at [472, 309] on icon at bounding box center [472, 306] width 8 height 8
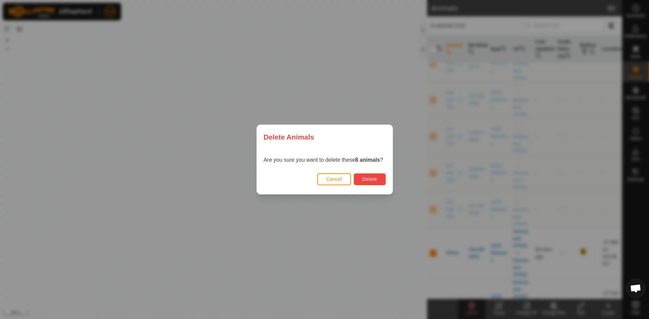
click at [374, 179] on span "Delete" at bounding box center [369, 178] width 15 height 5
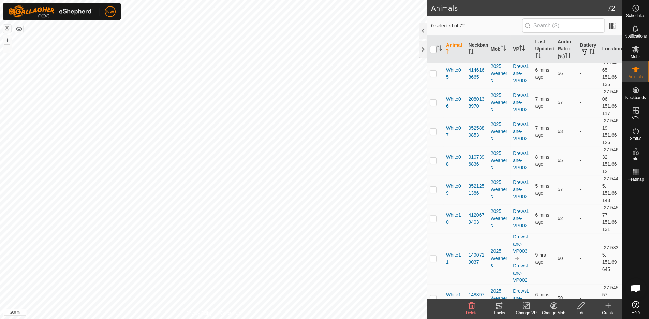
click at [435, 47] on input "checkbox" at bounding box center [433, 49] width 7 height 7
